Goal: Information Seeking & Learning: Learn about a topic

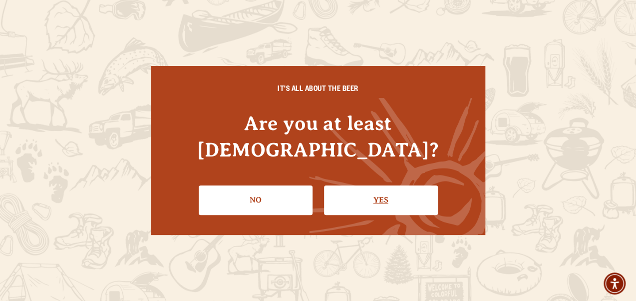
click at [359, 186] on link "Yes" at bounding box center [381, 199] width 114 height 29
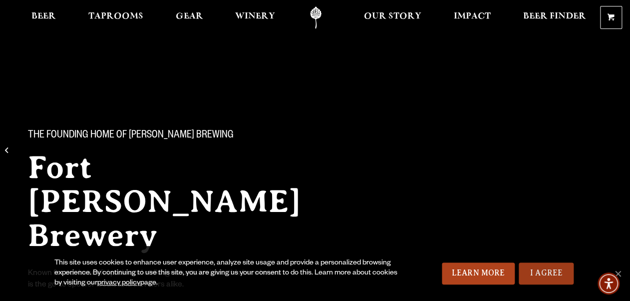
click at [549, 274] on link "I Agree" at bounding box center [546, 273] width 55 height 22
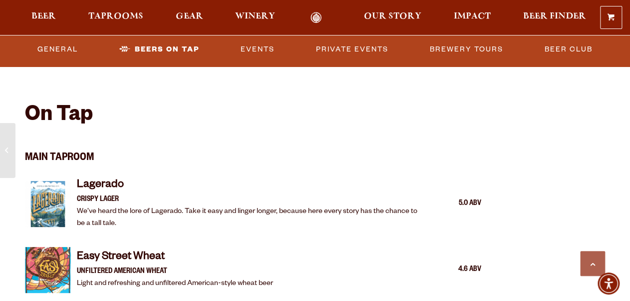
scroll to position [879, 0]
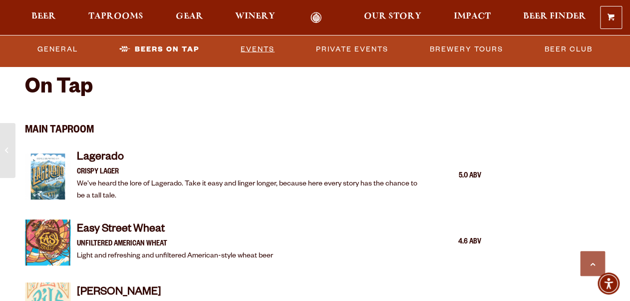
click at [258, 45] on link "Events" at bounding box center [258, 48] width 42 height 23
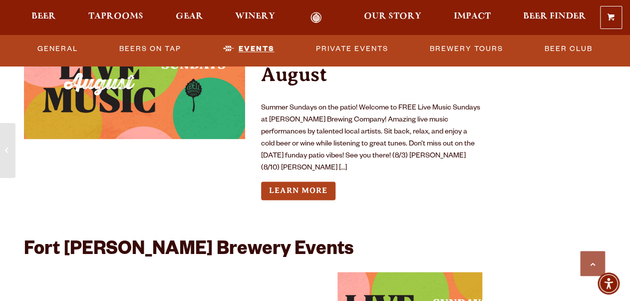
scroll to position [3641, 0]
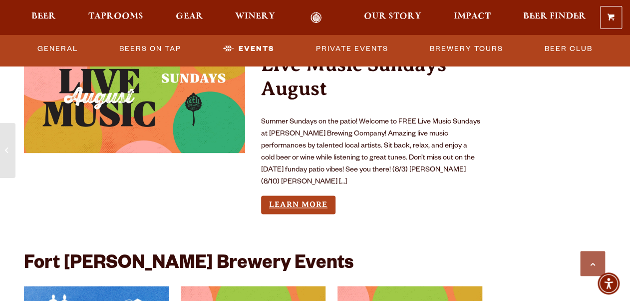
click at [315, 195] on link "Learn More" at bounding box center [298, 204] width 74 height 18
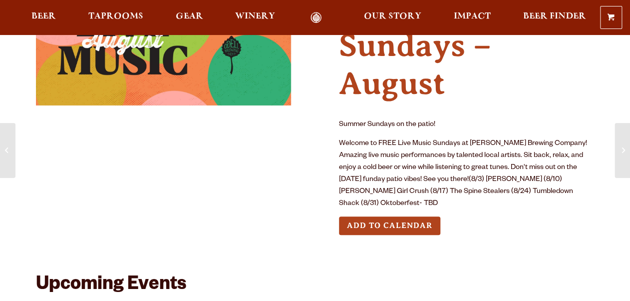
scroll to position [120, 0]
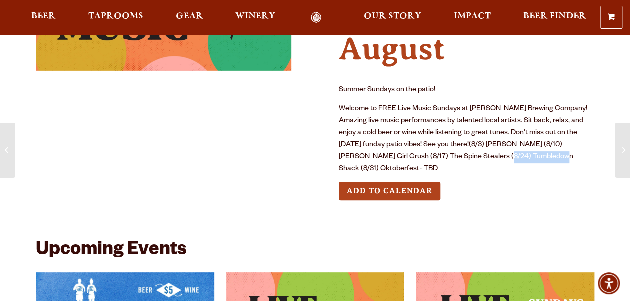
drag, startPoint x: 442, startPoint y: 158, endPoint x: 502, endPoint y: 155, distance: 60.0
click at [502, 155] on p "Welcome to FREE Live Music Sundays at Odell Brewing Company! Amazing live music…" at bounding box center [466, 139] width 255 height 72
drag, startPoint x: 502, startPoint y: 155, endPoint x: 486, endPoint y: 155, distance: 15.5
copy p "umbledown Shack"
